Goal: Task Accomplishment & Management: Complete application form

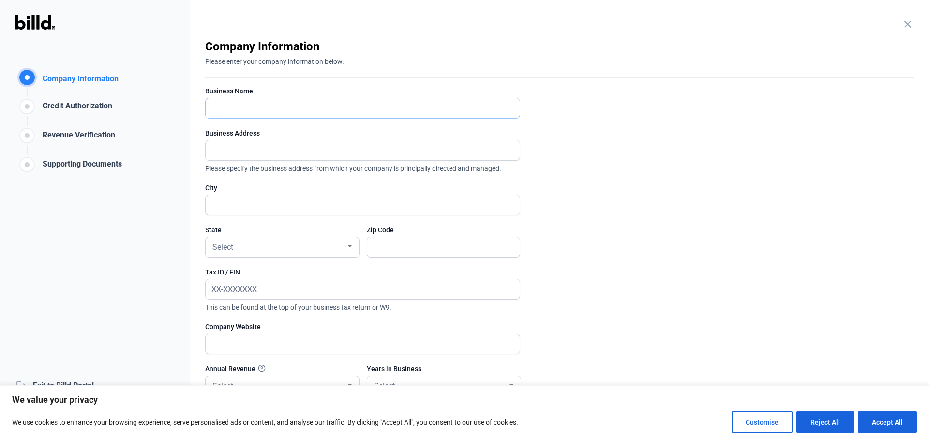
click at [240, 105] on input "text" at bounding box center [363, 108] width 314 height 20
type input "Apex Mechanical"
type input "[STREET_ADDRESS]"
type input "[GEOGRAPHIC_DATA]"
type input "55407"
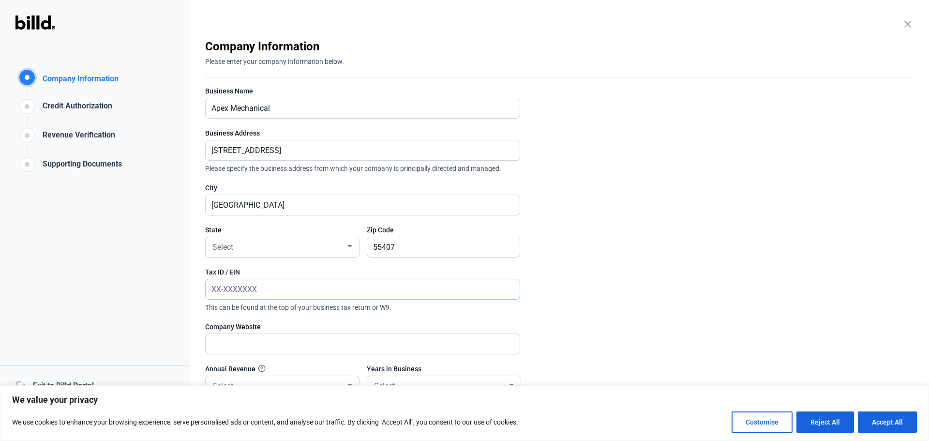
click at [275, 287] on input "text" at bounding box center [363, 289] width 314 height 20
paste input "[US_EMPLOYER_IDENTIFICATION_NUMBER]"
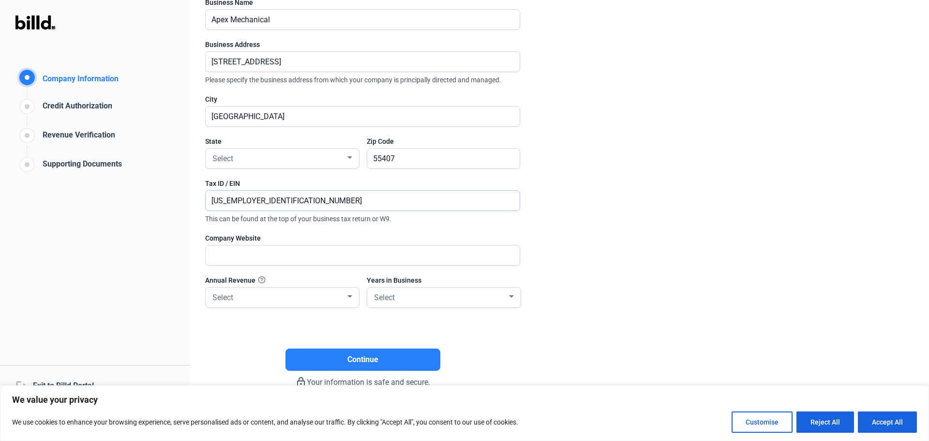
scroll to position [89, 0]
type input "[US_EMPLOYER_IDENTIFICATION_NUMBER]"
click at [234, 254] on input "text" at bounding box center [357, 255] width 303 height 20
type input "[DOMAIN_NAME]"
click at [347, 294] on div at bounding box center [349, 296] width 9 height 8
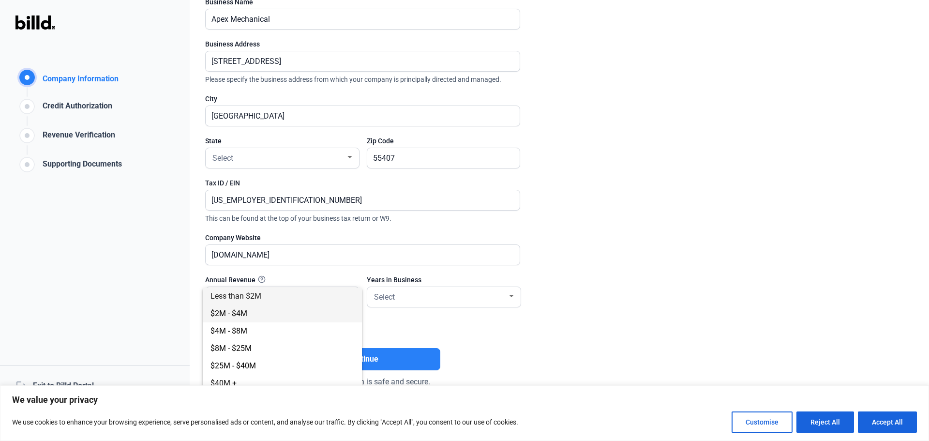
click at [285, 314] on span "$2M - $4M" at bounding box center [282, 313] width 144 height 17
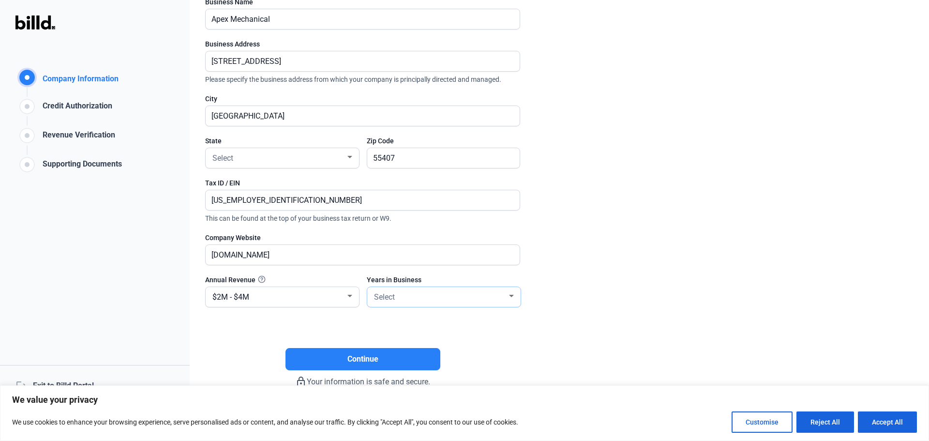
click at [514, 296] on div at bounding box center [511, 296] width 9 height 8
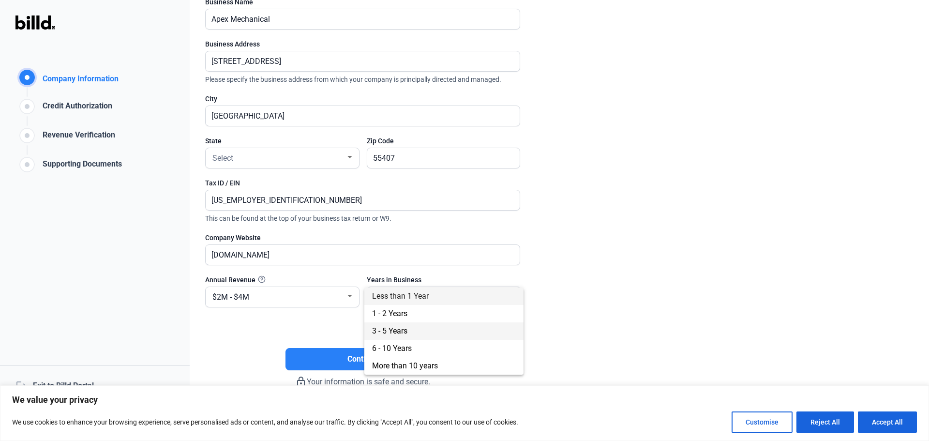
click at [424, 329] on span "3 - 5 Years" at bounding box center [444, 330] width 144 height 17
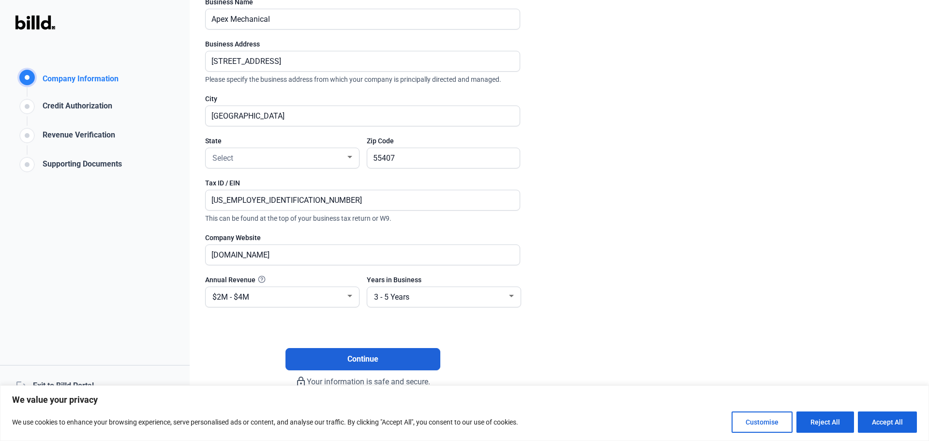
click at [348, 358] on span "Continue" at bounding box center [362, 359] width 31 height 12
click at [352, 157] on div at bounding box center [349, 157] width 5 height 2
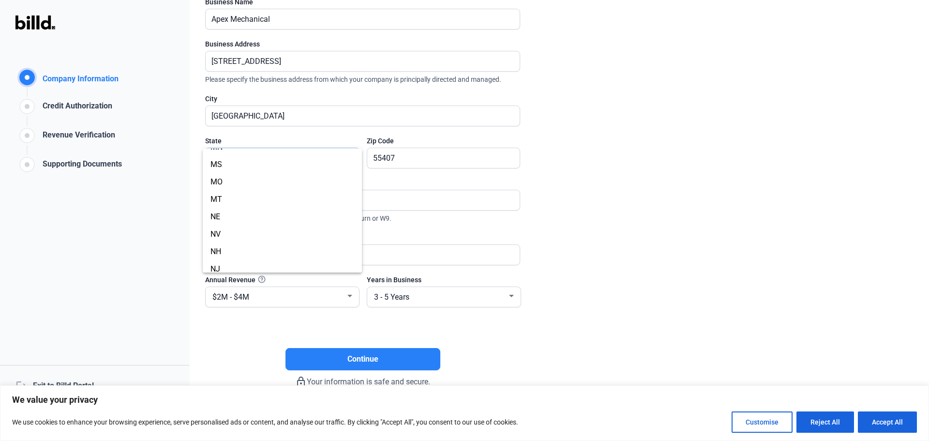
scroll to position [387, 0]
click at [265, 173] on span "MN" at bounding box center [282, 170] width 144 height 17
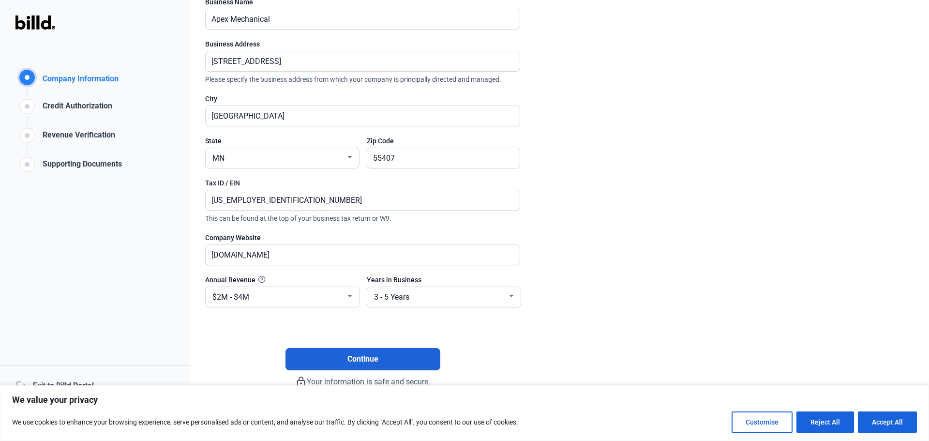
click at [358, 356] on span "Continue" at bounding box center [362, 359] width 31 height 12
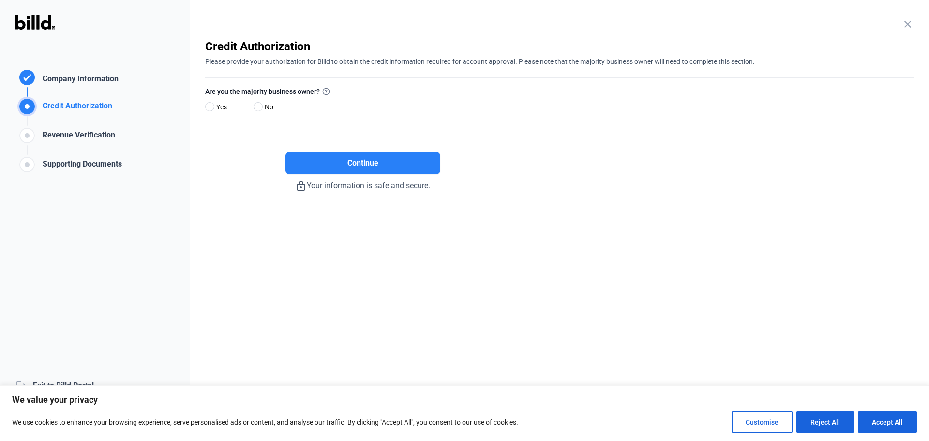
scroll to position [0, 0]
click at [212, 108] on span at bounding box center [209, 106] width 9 height 9
click at [212, 108] on input "Yes" at bounding box center [208, 107] width 7 height 7
radio input "true"
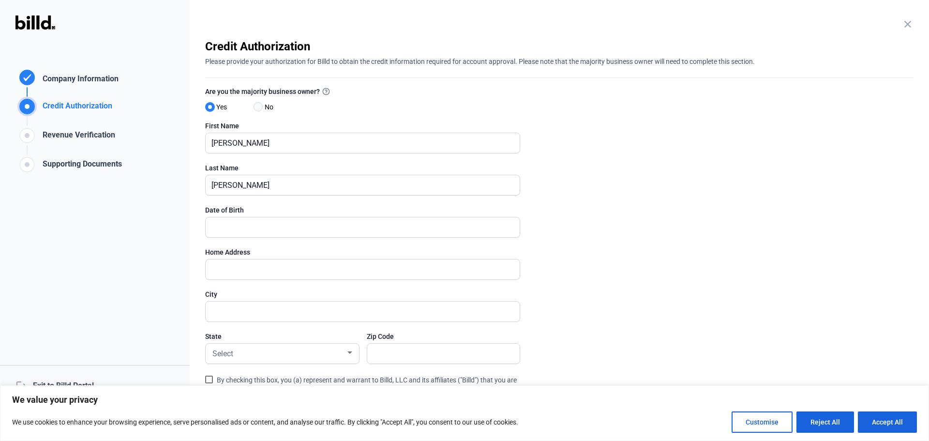
click at [261, 105] on span at bounding box center [258, 106] width 9 height 9
click at [261, 105] on input "No" at bounding box center [257, 107] width 7 height 7
radio input "true"
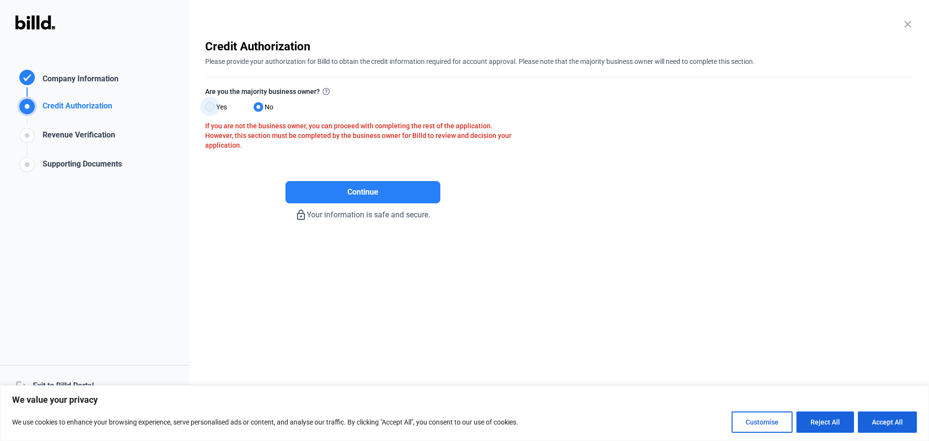
click at [209, 107] on span at bounding box center [209, 106] width 9 height 9
click at [209, 107] on input "Yes" at bounding box center [208, 107] width 7 height 7
radio input "true"
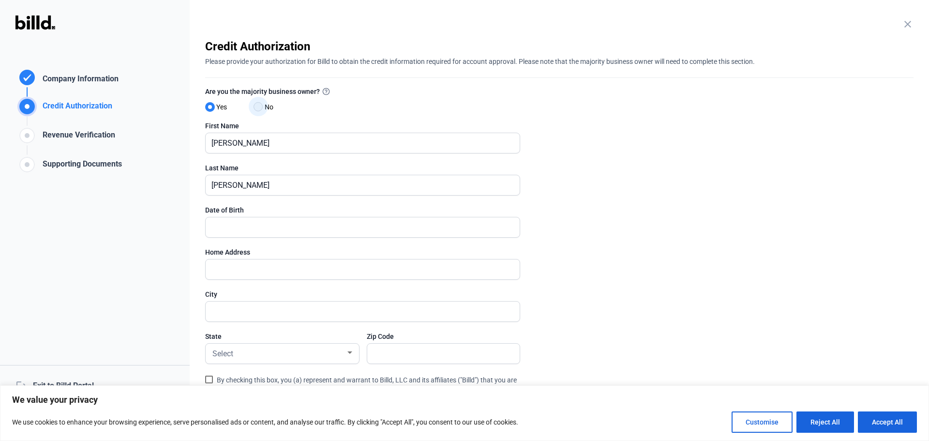
click at [261, 109] on span at bounding box center [258, 106] width 9 height 9
click at [261, 109] on input "No" at bounding box center [257, 107] width 7 height 7
radio input "true"
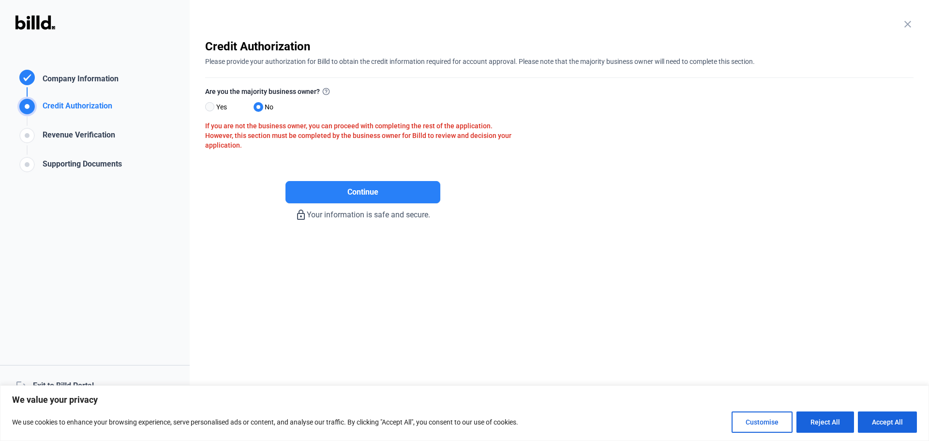
click at [212, 108] on span at bounding box center [209, 106] width 9 height 9
click at [212, 108] on input "Yes" at bounding box center [208, 107] width 7 height 7
radio input "true"
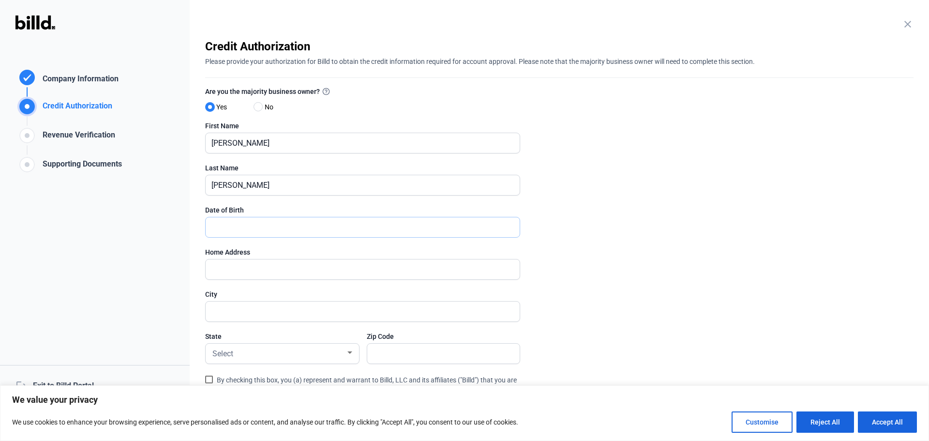
click at [215, 231] on input "text" at bounding box center [357, 227] width 303 height 20
type input "[DATE]"
type input "[STREET_ADDRESS]"
type input "[GEOGRAPHIC_DATA]"
type input "55407"
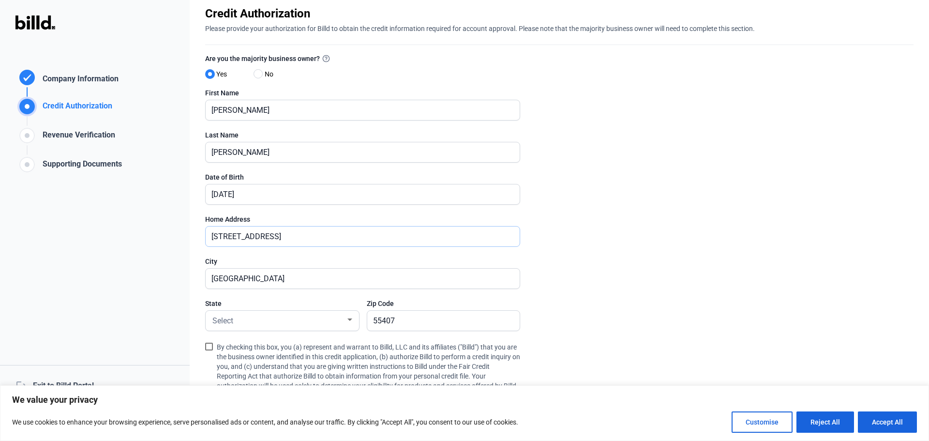
scroll to position [48, 0]
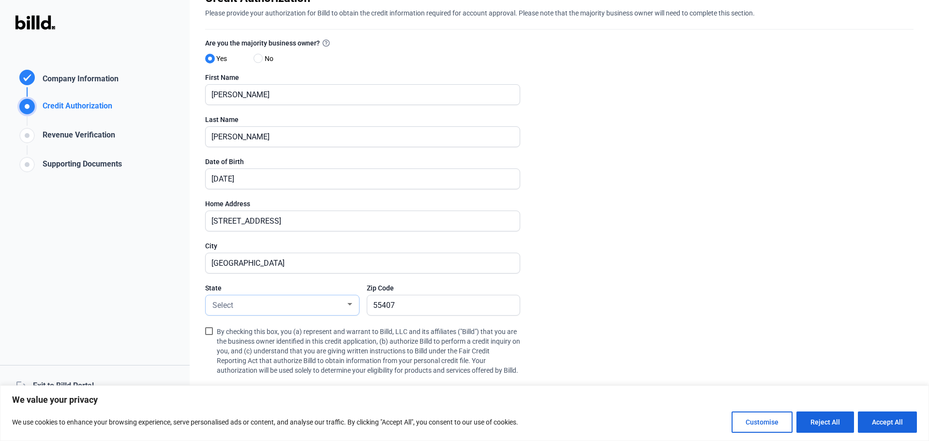
click at [348, 303] on div at bounding box center [349, 304] width 9 height 8
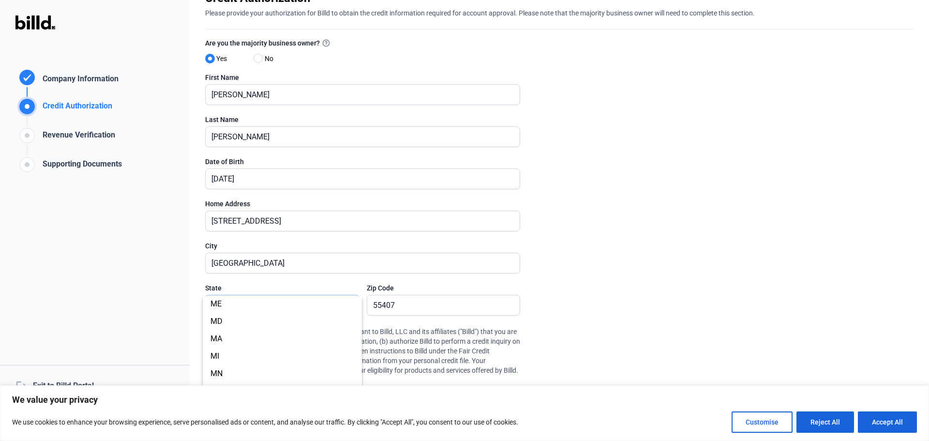
scroll to position [339, 0]
click at [252, 364] on span "MN" at bounding box center [282, 366] width 144 height 17
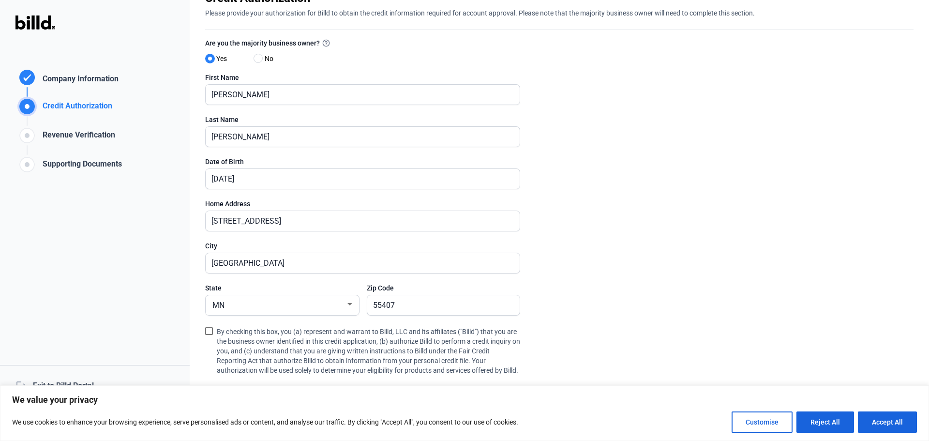
click at [574, 267] on enrollment-step "close Credit Authorization Please provide your authorization for Billd to obtai…" at bounding box center [559, 225] width 708 height 470
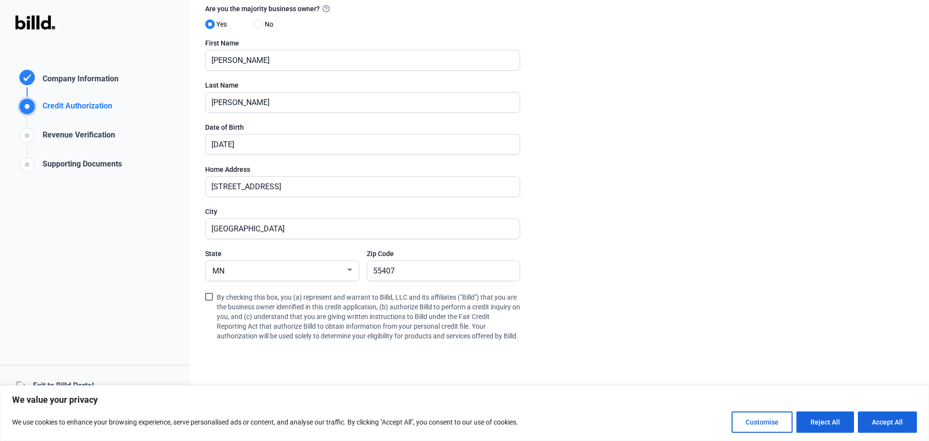
scroll to position [131, 0]
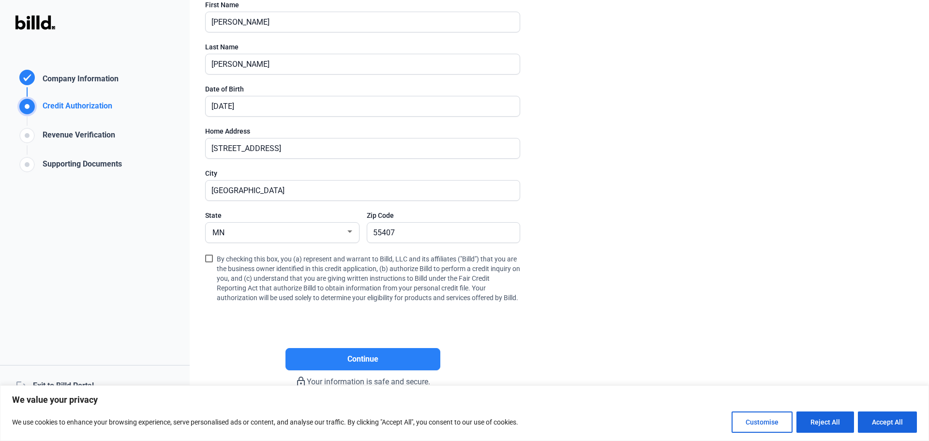
click at [209, 254] on span at bounding box center [209, 258] width 8 height 8
click at [0, 0] on input "By checking this box, you (a) represent and warrant to Billd, LLC and its affil…" at bounding box center [0, 0] width 0 height 0
click at [350, 360] on span "Continue" at bounding box center [362, 359] width 31 height 12
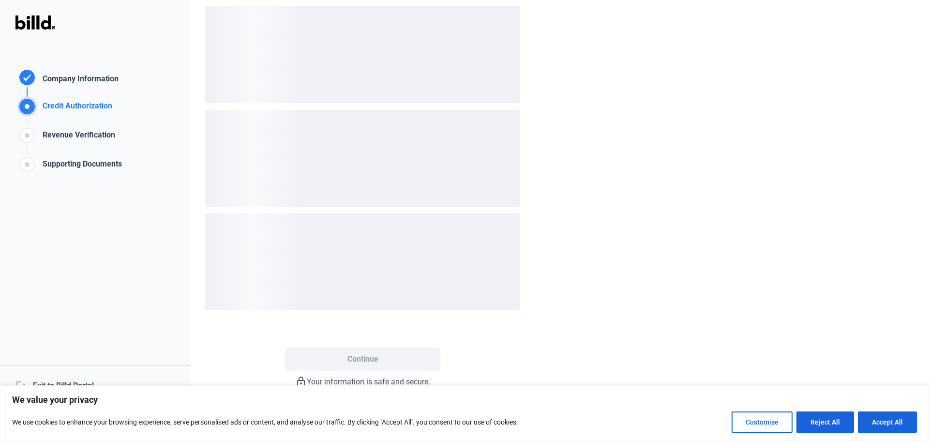
scroll to position [0, 0]
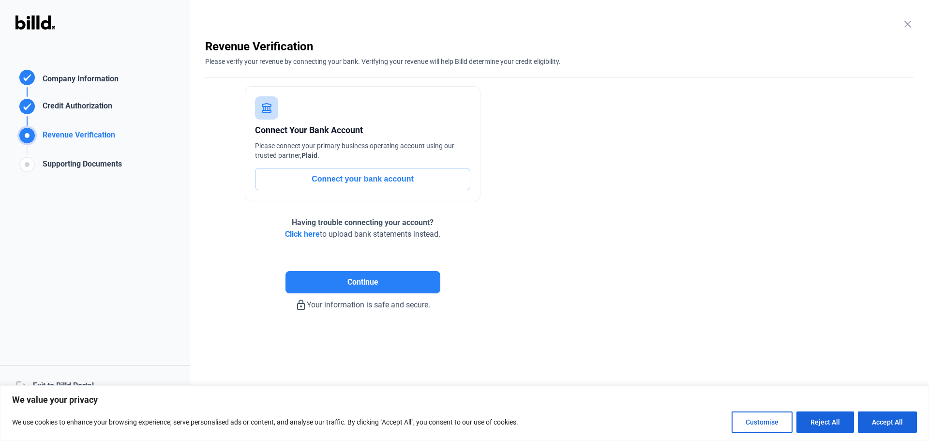
click at [340, 182] on button "Connect your bank account" at bounding box center [362, 179] width 215 height 22
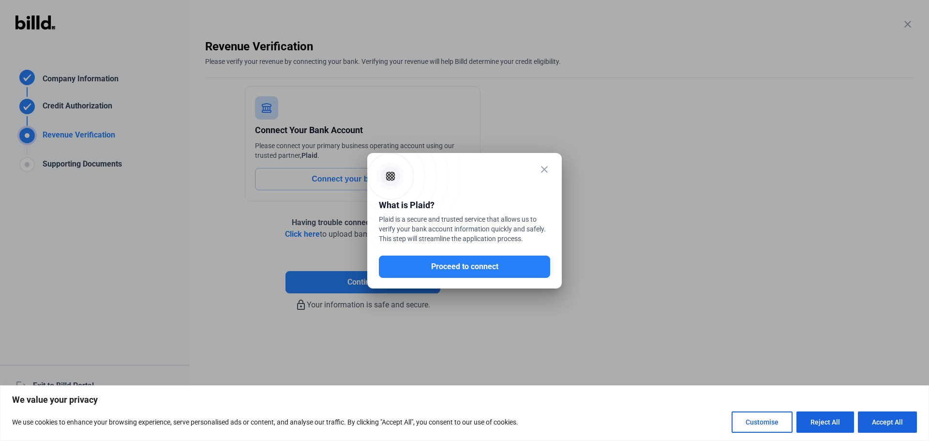
click at [542, 168] on mat-icon "close" at bounding box center [544, 170] width 12 height 12
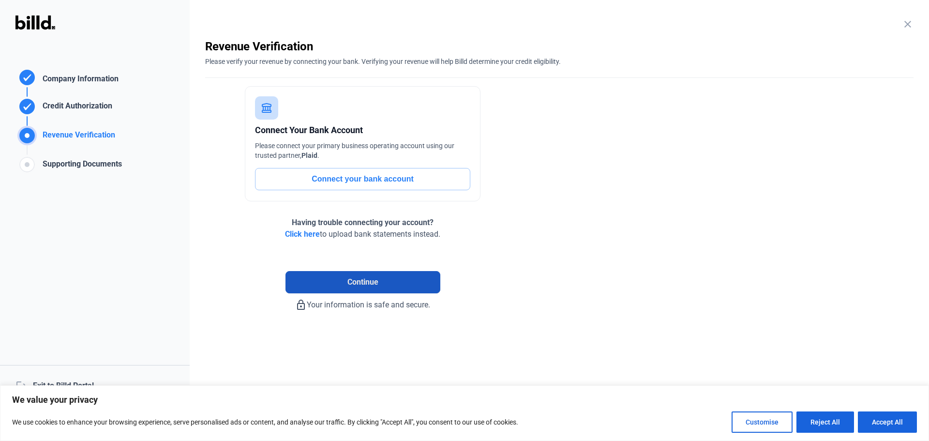
click at [346, 282] on button "Continue" at bounding box center [362, 282] width 155 height 22
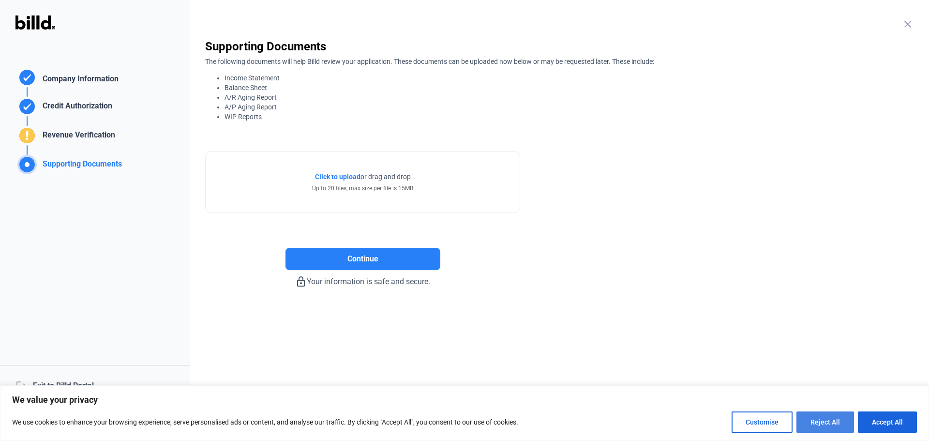
click at [831, 419] on button "Reject All" at bounding box center [825, 421] width 58 height 21
